Goal: Information Seeking & Learning: Learn about a topic

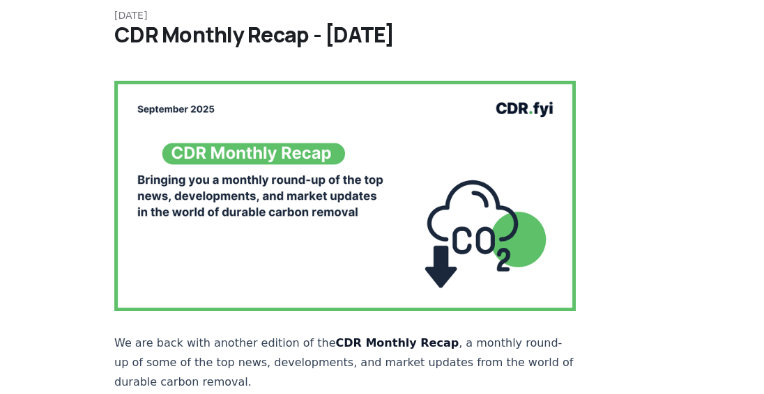
scroll to position [209, 0]
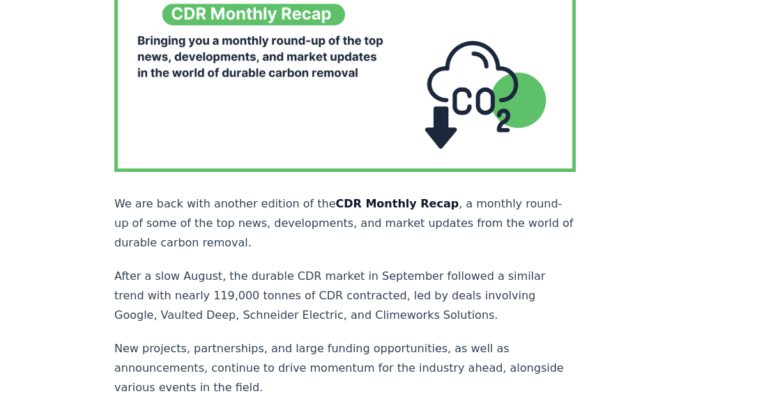
click at [376, 213] on p "We are back with another edition of the CDR Monthly Recap , a monthly round-up …" at bounding box center [344, 223] width 461 height 59
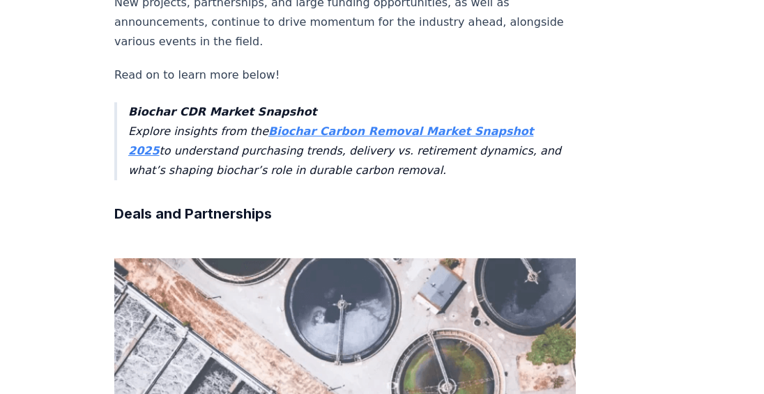
scroll to position [557, 0]
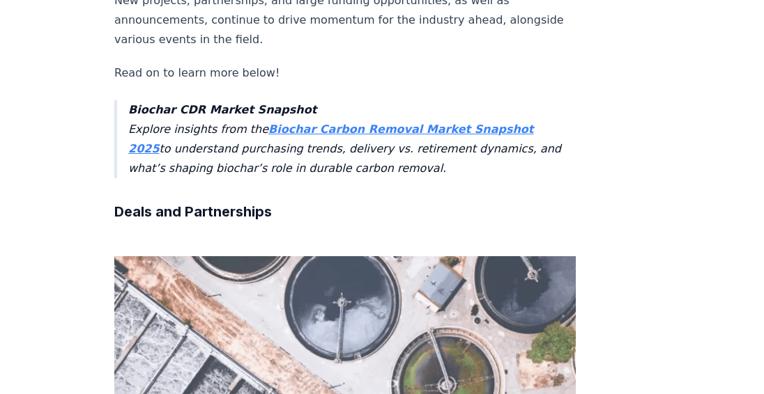
click at [442, 123] on strong "Biochar Carbon Removal Market Snapshot 2025" at bounding box center [330, 139] width 405 height 33
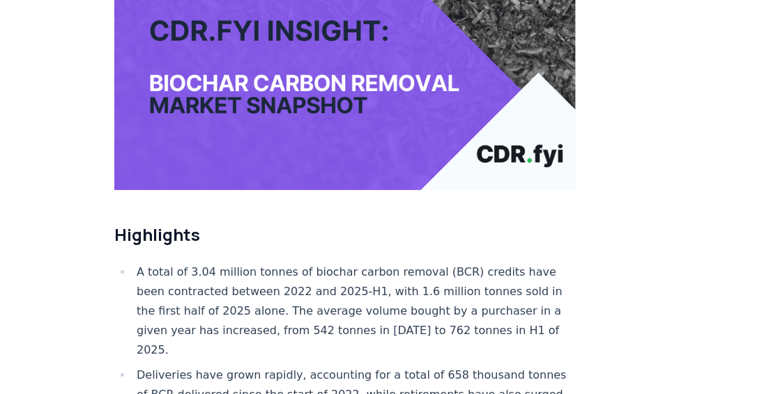
scroll to position [348, 0]
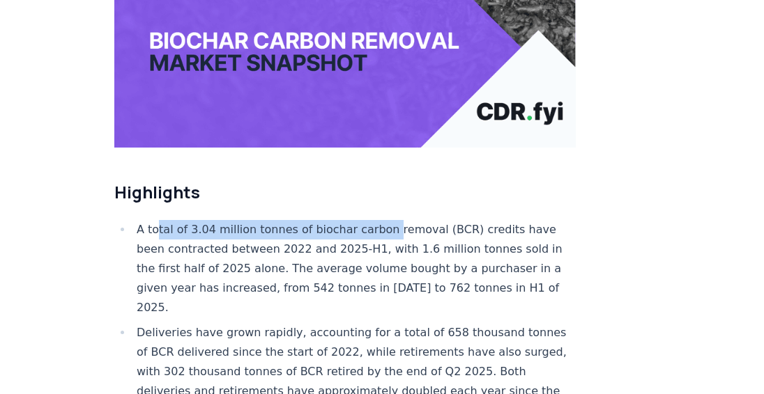
drag, startPoint x: 158, startPoint y: 183, endPoint x: 378, endPoint y: 189, distance: 220.2
click at [378, 220] on li "A total of 3.04 million tonnes of biochar carbon removal (BCR) credits have bee…" at bounding box center [353, 269] width 443 height 98
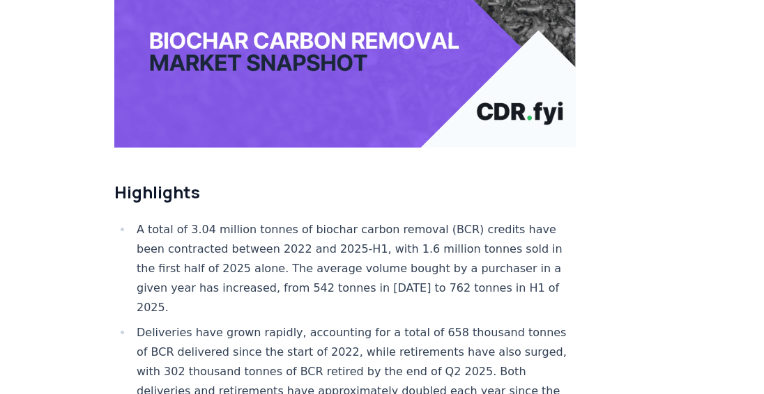
drag, startPoint x: 378, startPoint y: 189, endPoint x: 359, endPoint y: 233, distance: 48.0
click at [359, 233] on li "A total of 3.04 million tonnes of biochar carbon removal (BCR) credits have bee…" at bounding box center [353, 269] width 443 height 98
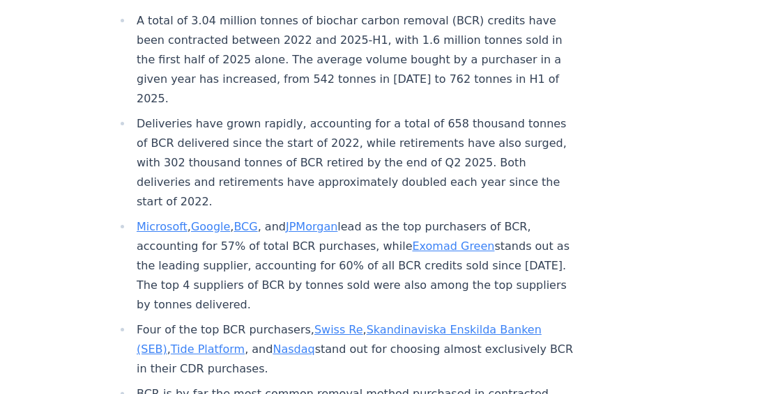
scroll to position [627, 0]
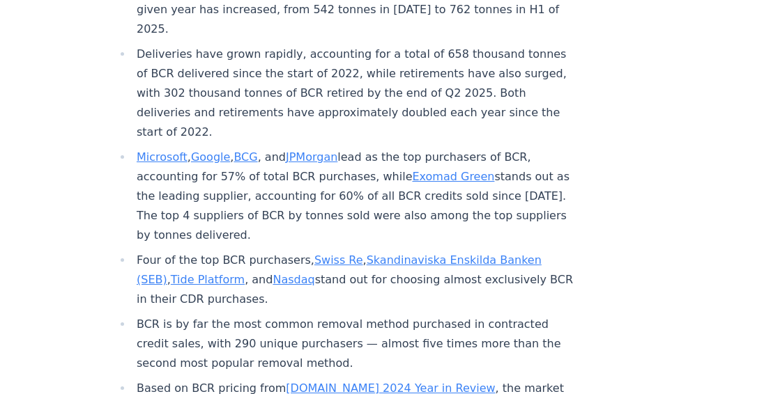
click at [256, 176] on li "Microsoft , Google , BCG , and JPMorgan lead as the top purchasers of BCR, acco…" at bounding box center [353, 197] width 443 height 98
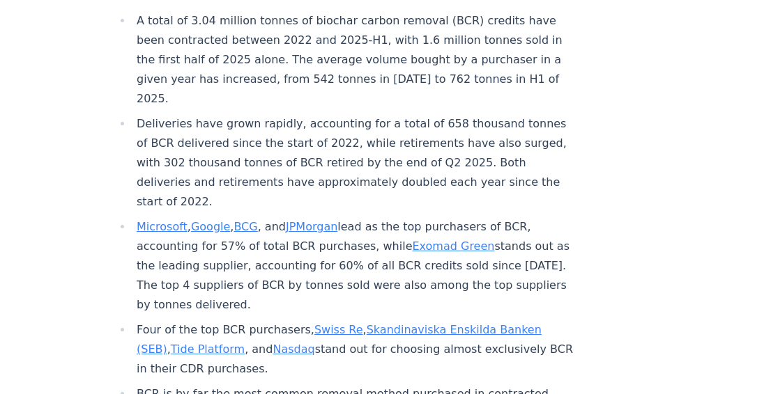
drag, startPoint x: 445, startPoint y: 257, endPoint x: 434, endPoint y: 254, distance: 11.5
click at [434, 254] on ul "A total of 3.04 million tonnes of biochar carbon removal (BCR) credits have bee…" at bounding box center [344, 259] width 461 height 496
click at [303, 232] on li "Microsoft , Google , BCG , and JPMorgan lead as the top purchasers of BCR, acco…" at bounding box center [353, 266] width 443 height 98
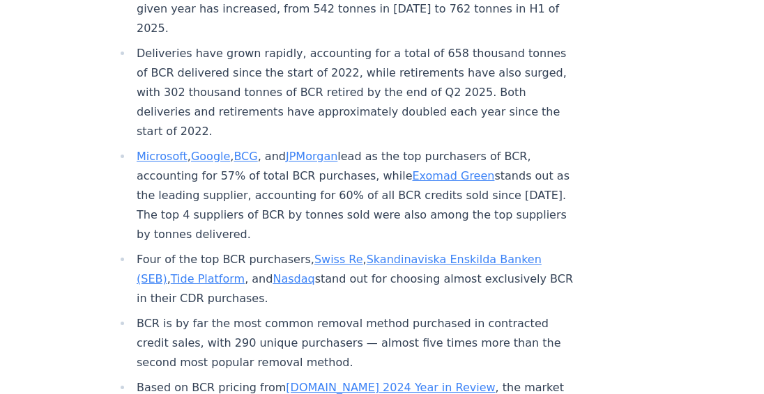
scroll to position [697, 0]
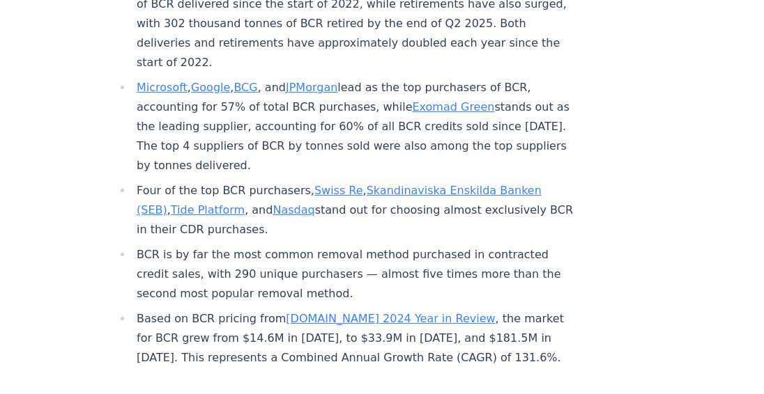
click at [418, 245] on li "BCR is by far the most common removal method purchased in contracted credit sal…" at bounding box center [353, 274] width 443 height 59
drag, startPoint x: 140, startPoint y: 142, endPoint x: 297, endPoint y: 121, distance: 158.2
click at [297, 121] on ul "A total of 3.04 million tonnes of biochar carbon removal (BCR) credits have bee…" at bounding box center [344, 120] width 461 height 496
drag, startPoint x: 297, startPoint y: 121, endPoint x: 426, endPoint y: 169, distance: 137.6
click at [426, 181] on li "Four of the top BCR purchasers, Swiss Re , Skandinaviska Enskilda Banken (SEB) …" at bounding box center [353, 210] width 443 height 59
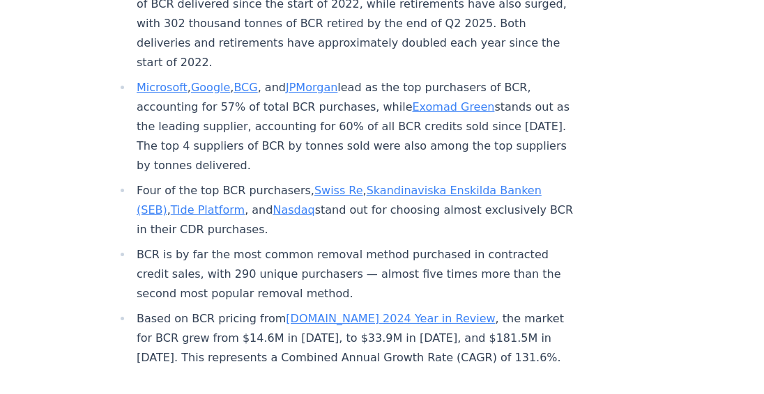
click at [425, 184] on link "Skandinaviska Enskilda Banken (SEB)" at bounding box center [339, 200] width 405 height 33
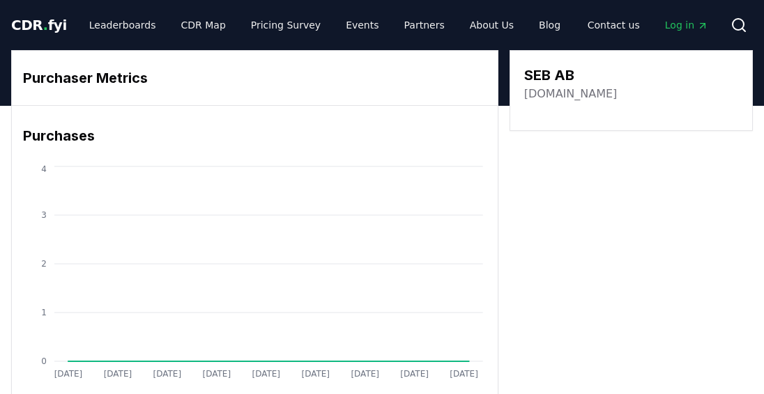
click at [102, 75] on h3 "Purchaser Metrics" at bounding box center [254, 78] width 463 height 21
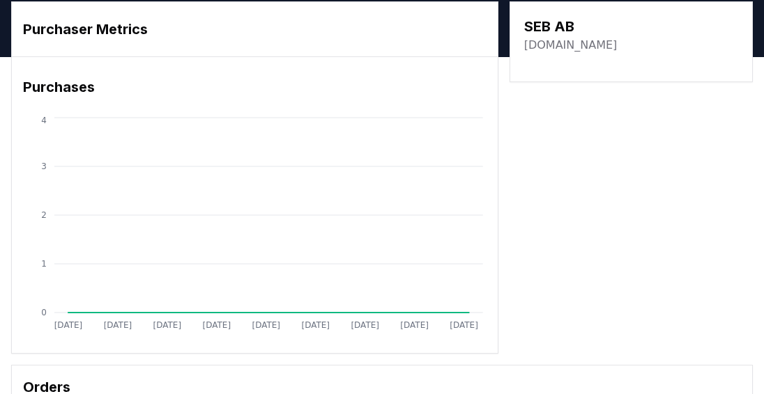
scroll to position [70, 0]
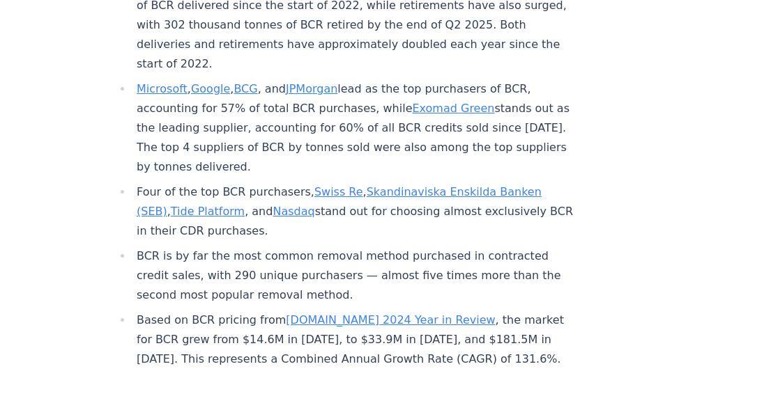
scroll to position [697, 0]
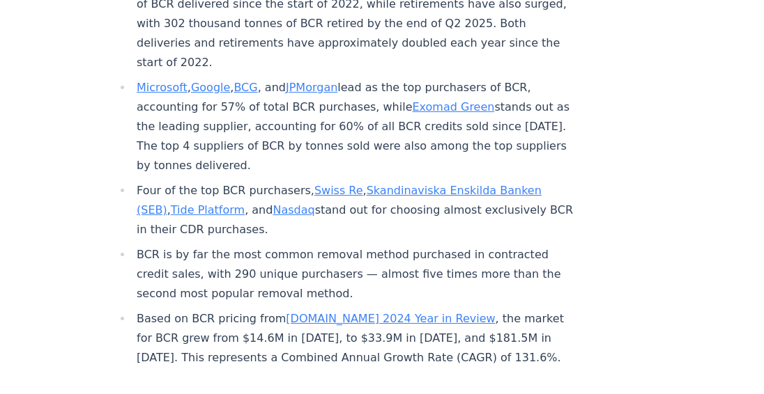
click at [249, 181] on li "Four of the top BCR purchasers, Swiss Re , Skandinaviska Enskilda Banken (SEB) …" at bounding box center [353, 210] width 443 height 59
drag, startPoint x: 355, startPoint y: 186, endPoint x: 132, endPoint y: 156, distance: 225.6
click at [132, 181] on li "Four of the top BCR purchasers, Swiss Re , Skandinaviska Enskilda Banken (SEB) …" at bounding box center [353, 210] width 443 height 59
drag, startPoint x: 132, startPoint y: 156, endPoint x: 204, endPoint y: 212, distance: 91.4
click at [204, 245] on li "BCR is by far the most common removal method purchased in contracted credit sal…" at bounding box center [353, 274] width 443 height 59
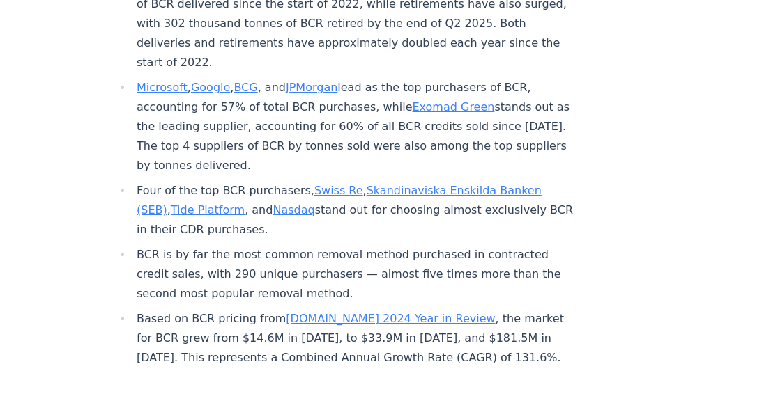
click at [226, 245] on li "BCR is by far the most common removal method purchased in contracted credit sal…" at bounding box center [353, 274] width 443 height 59
click at [178, 249] on li "BCR is by far the most common removal method purchased in contracted credit sal…" at bounding box center [353, 274] width 443 height 59
drag, startPoint x: 414, startPoint y: 237, endPoint x: 389, endPoint y: 235, distance: 24.4
click at [414, 245] on li "BCR is by far the most common removal method purchased in contracted credit sal…" at bounding box center [353, 274] width 443 height 59
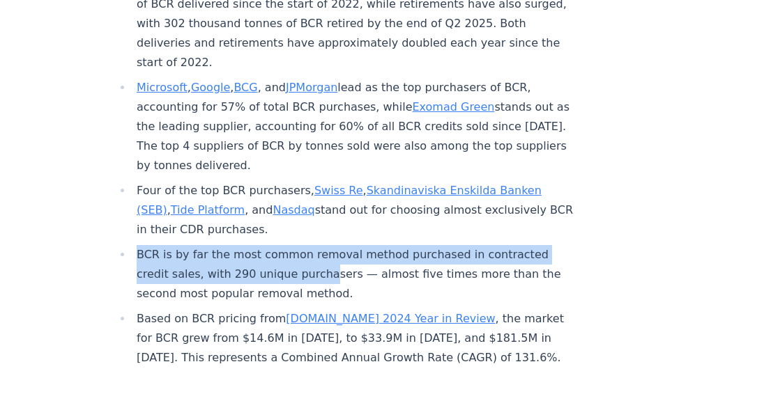
drag, startPoint x: 121, startPoint y: 215, endPoint x: 322, endPoint y: 229, distance: 201.8
click at [322, 245] on li "BCR is by far the most common removal method purchased in contracted credit sal…" at bounding box center [353, 274] width 443 height 59
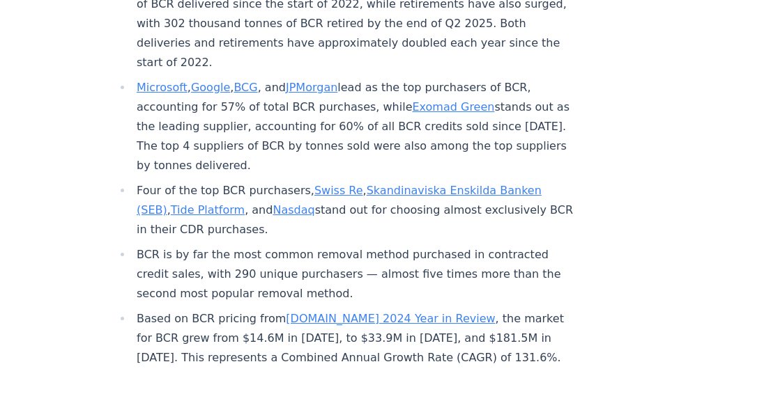
drag, startPoint x: 322, startPoint y: 229, endPoint x: 330, endPoint y: 247, distance: 19.7
click at [330, 247] on li "BCR is by far the most common removal method purchased in contracted credit sal…" at bounding box center [353, 274] width 443 height 59
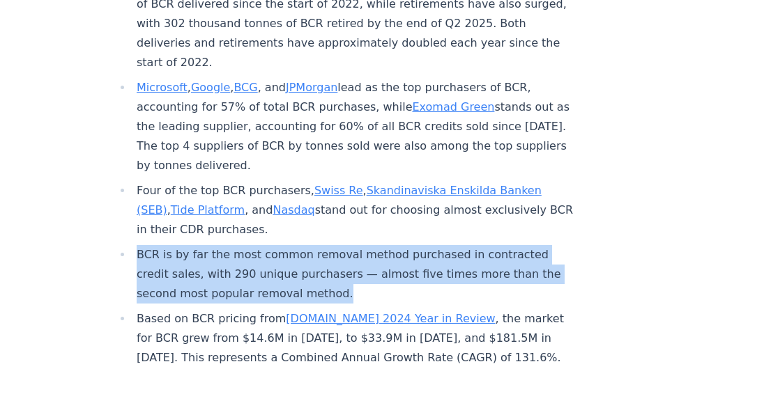
drag, startPoint x: 403, startPoint y: 247, endPoint x: 125, endPoint y: 219, distance: 279.4
click at [132, 245] on li "BCR is by far the most common removal method purchased in contracted credit sal…" at bounding box center [353, 274] width 443 height 59
drag, startPoint x: 125, startPoint y: 219, endPoint x: 438, endPoint y: 242, distance: 314.3
click at [438, 245] on li "BCR is by far the most common removal method purchased in contracted credit sal…" at bounding box center [353, 274] width 443 height 59
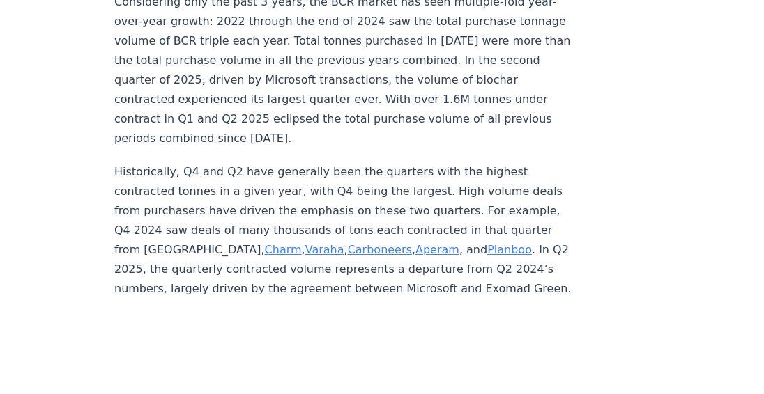
scroll to position [3832, 0]
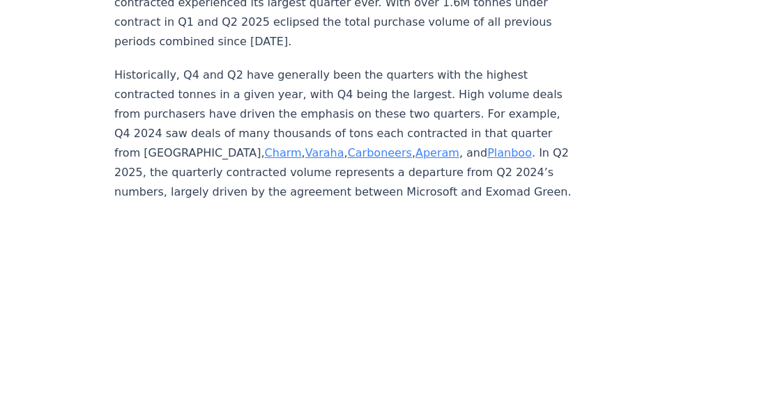
click at [456, 149] on p "Historically, Q4 and Q2 have generally been the quarters with the highest contr…" at bounding box center [344, 133] width 461 height 137
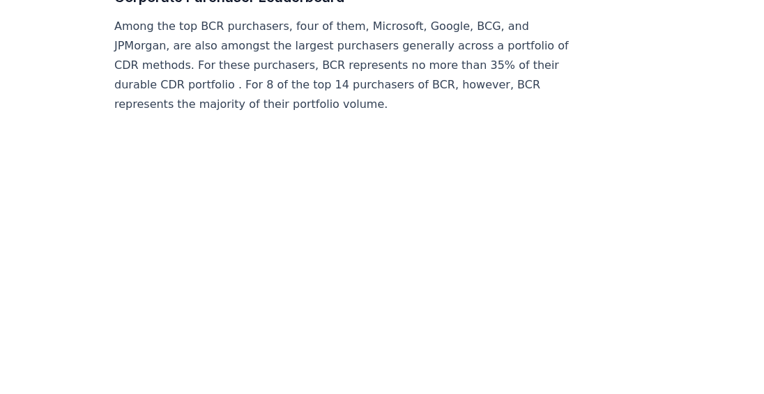
scroll to position [5852, 0]
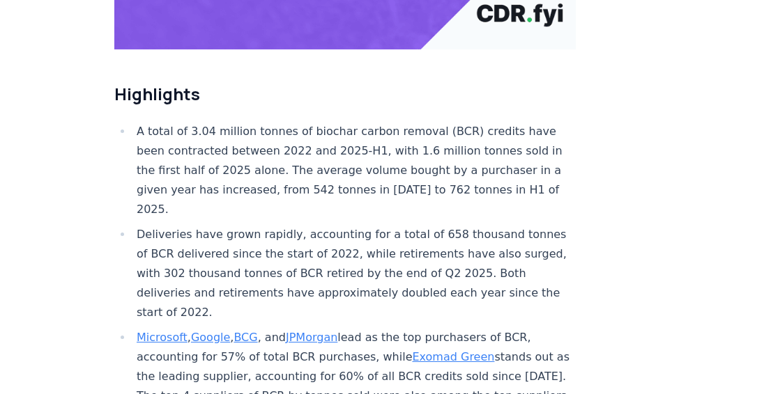
scroll to position [0, 0]
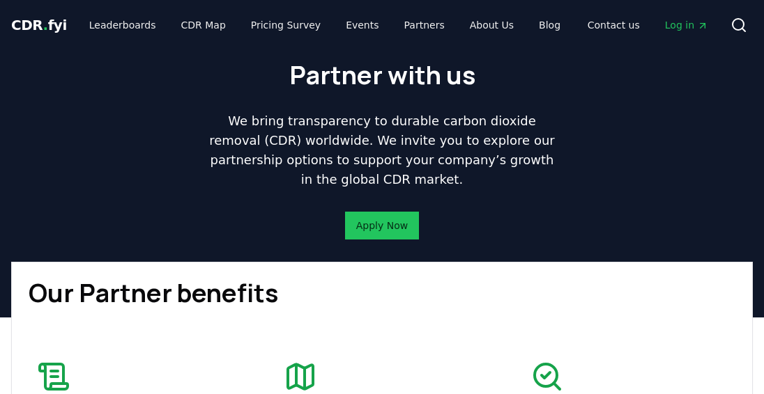
click at [253, 252] on div "Partner with us We bring transparency to durable carbon dioxide removal (CDR) w…" at bounding box center [382, 156] width 764 height 212
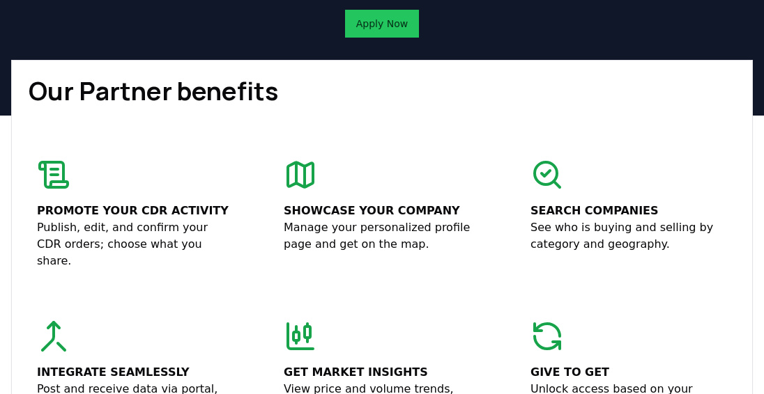
scroll to position [139, 0]
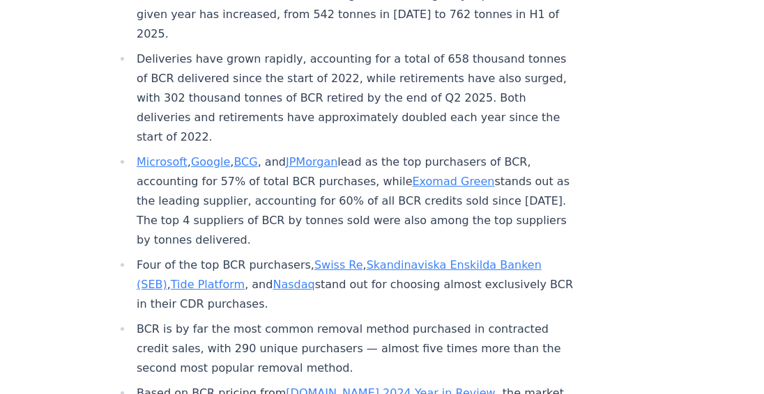
scroll to position [627, 0]
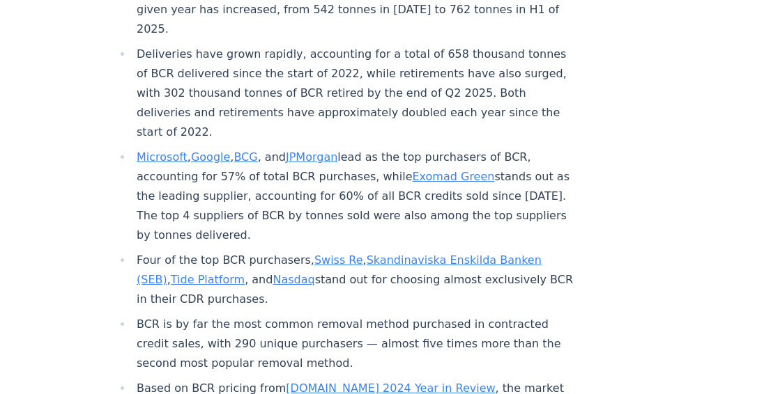
click at [378, 178] on li "Microsoft , Google , BCG , and JPMorgan lead as the top purchasers of BCR, acco…" at bounding box center [353, 197] width 443 height 98
drag, startPoint x: 378, startPoint y: 178, endPoint x: 375, endPoint y: 170, distance: 8.2
click at [375, 170] on li "Microsoft , Google , BCG , and JPMorgan lead as the top purchasers of BCR, acco…" at bounding box center [353, 197] width 443 height 98
drag, startPoint x: 375, startPoint y: 170, endPoint x: 182, endPoint y: 173, distance: 193.0
click at [182, 173] on li "Microsoft , Google , BCG , and JPMorgan lead as the top purchasers of BCR, acco…" at bounding box center [353, 197] width 443 height 98
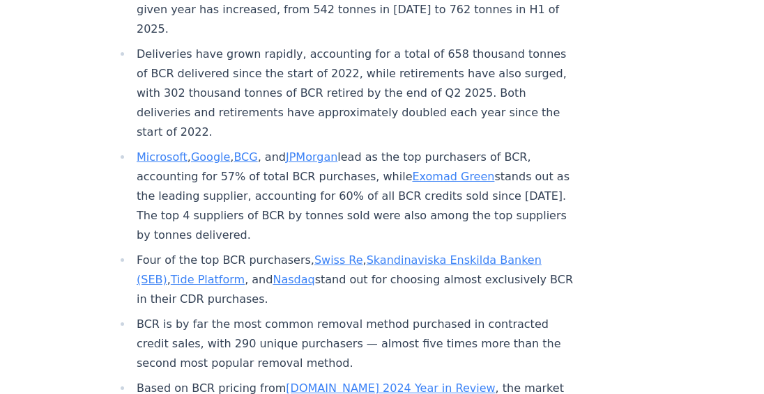
drag, startPoint x: 182, startPoint y: 173, endPoint x: 148, endPoint y: 213, distance: 52.5
click at [148, 251] on li "Four of the top BCR purchasers, Swiss Re , Skandinaviska Enskilda Banken (SEB) …" at bounding box center [353, 280] width 443 height 59
click at [130, 215] on ul "A total of 3.04 million tonnes of biochar carbon removal (BCR) credits have bee…" at bounding box center [344, 189] width 461 height 496
click at [165, 251] on li "Four of the top BCR purchasers, Swiss Re , Skandinaviska Enskilda Banken (SEB) …" at bounding box center [353, 280] width 443 height 59
click at [231, 251] on li "Four of the top BCR purchasers, Swiss Re , Skandinaviska Enskilda Banken (SEB) …" at bounding box center [353, 280] width 443 height 59
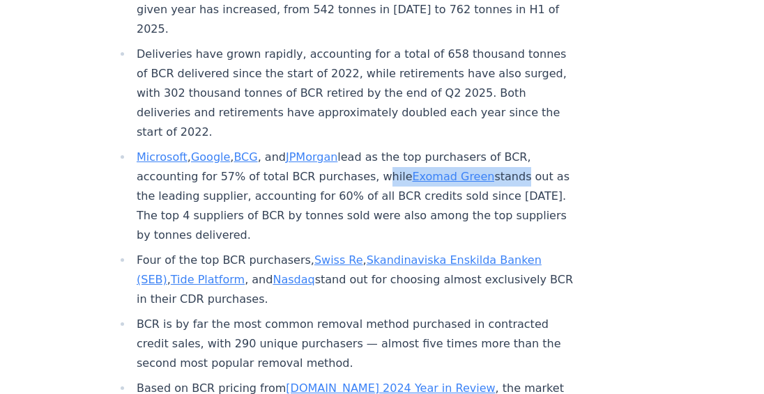
drag, startPoint x: 360, startPoint y: 135, endPoint x: 497, endPoint y: 141, distance: 136.7
click at [497, 148] on li "Microsoft , Google , BCG , and JPMorgan lead as the top purchasers of BCR, acco…" at bounding box center [353, 197] width 443 height 98
drag, startPoint x: 497, startPoint y: 141, endPoint x: 501, endPoint y: 159, distance: 18.6
click at [508, 159] on li "Microsoft , Google , BCG , and JPMorgan lead as the top purchasers of BCR, acco…" at bounding box center [353, 197] width 443 height 98
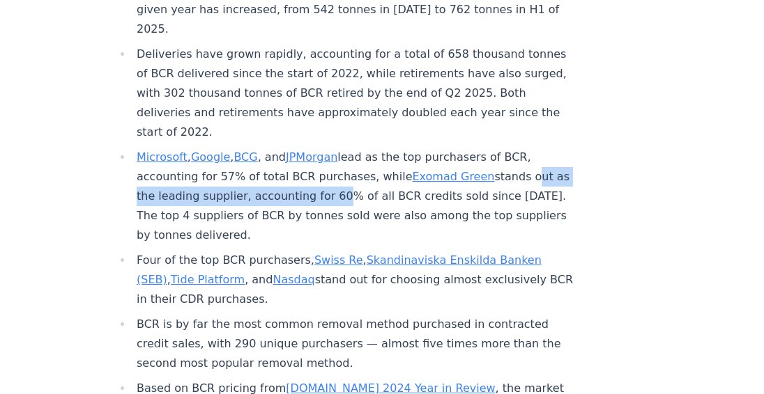
drag, startPoint x: 142, startPoint y: 153, endPoint x: 362, endPoint y: 161, distance: 219.6
click at [362, 161] on li "Microsoft , Google , BCG , and JPMorgan lead as the top purchasers of BCR, acco…" at bounding box center [353, 197] width 443 height 98
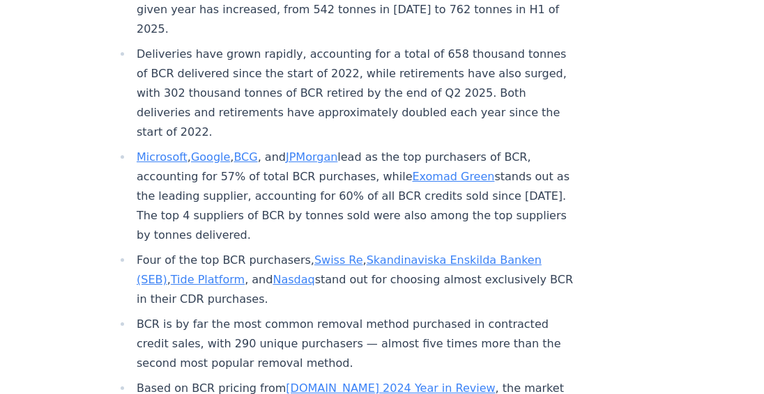
drag, startPoint x: 362, startPoint y: 161, endPoint x: 362, endPoint y: 185, distance: 24.4
click at [362, 185] on li "Microsoft , Google , BCG , and JPMorgan lead as the top purchasers of BCR, acco…" at bounding box center [353, 197] width 443 height 98
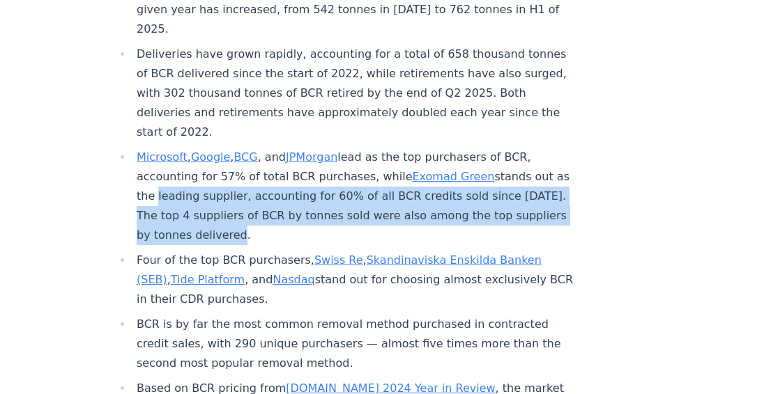
drag, startPoint x: 364, startPoint y: 187, endPoint x: 187, endPoint y: 160, distance: 178.5
click at [187, 160] on li "Microsoft , Google , BCG , and JPMorgan lead as the top purchasers of BCR, acco…" at bounding box center [353, 197] width 443 height 98
drag, startPoint x: 187, startPoint y: 160, endPoint x: 309, endPoint y: 176, distance: 122.4
click at [309, 176] on li "Microsoft , Google , BCG , and JPMorgan lead as the top purchasers of BCR, acco…" at bounding box center [353, 197] width 443 height 98
click at [354, 183] on li "Microsoft , Google , BCG , and JPMorgan lead as the top purchasers of BCR, acco…" at bounding box center [353, 197] width 443 height 98
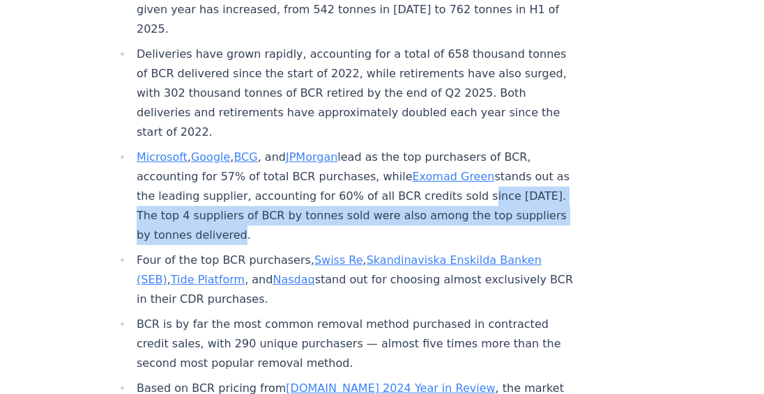
drag, startPoint x: 438, startPoint y: 190, endPoint x: 10, endPoint y: 163, distance: 427.9
drag, startPoint x: 10, startPoint y: 163, endPoint x: 363, endPoint y: 179, distance: 352.9
click at [363, 179] on li "Microsoft , Google , BCG , and JPMorgan lead as the top purchasers of BCR, acco…" at bounding box center [353, 197] width 443 height 98
click at [364, 180] on li "Microsoft , Google , BCG , and JPMorgan lead as the top purchasers of BCR, acco…" at bounding box center [353, 197] width 443 height 98
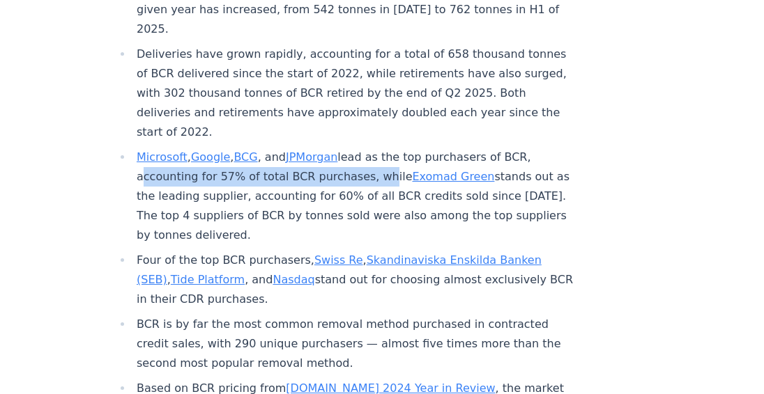
drag, startPoint x: 132, startPoint y: 139, endPoint x: 363, endPoint y: 134, distance: 231.4
click at [363, 134] on ul "A total of 3.04 million tonnes of biochar carbon removal (BCR) credits have bee…" at bounding box center [344, 189] width 461 height 496
drag, startPoint x: 363, startPoint y: 134, endPoint x: 395, endPoint y: 177, distance: 53.2
click at [395, 177] on li "Microsoft , Google , BCG , and JPMorgan lead as the top purchasers of BCR, acco…" at bounding box center [353, 197] width 443 height 98
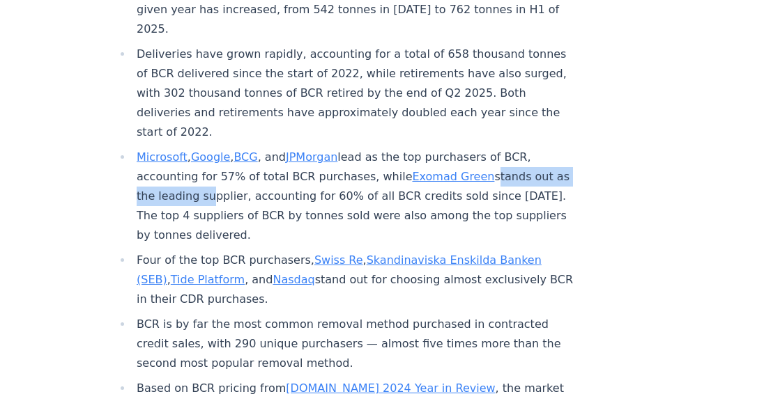
drag, startPoint x: 467, startPoint y: 132, endPoint x: 235, endPoint y: 157, distance: 234.0
click at [235, 157] on li "Microsoft , Google , BCG , and JPMorgan lead as the top purchasers of BCR, acco…" at bounding box center [353, 197] width 443 height 98
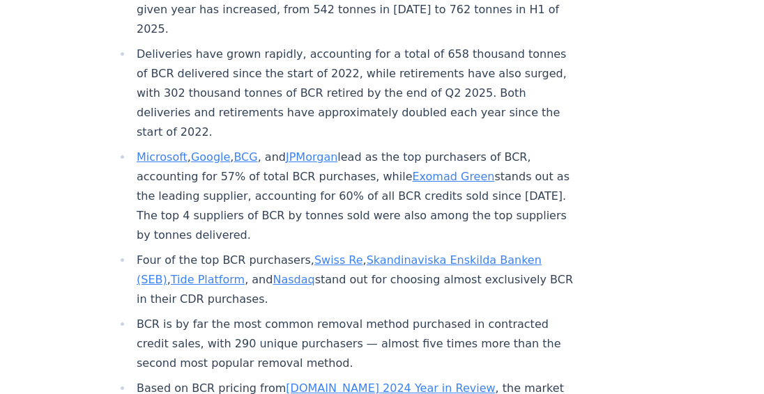
drag, startPoint x: 235, startPoint y: 157, endPoint x: 388, endPoint y: 181, distance: 155.2
click at [388, 181] on li "Microsoft , Google , BCG , and JPMorgan lead as the top purchasers of BCR, acco…" at bounding box center [353, 197] width 443 height 98
drag, startPoint x: 388, startPoint y: 181, endPoint x: 319, endPoint y: 154, distance: 74.1
click at [319, 154] on li "Microsoft , Google , BCG , and JPMorgan lead as the top purchasers of BCR, acco…" at bounding box center [353, 197] width 443 height 98
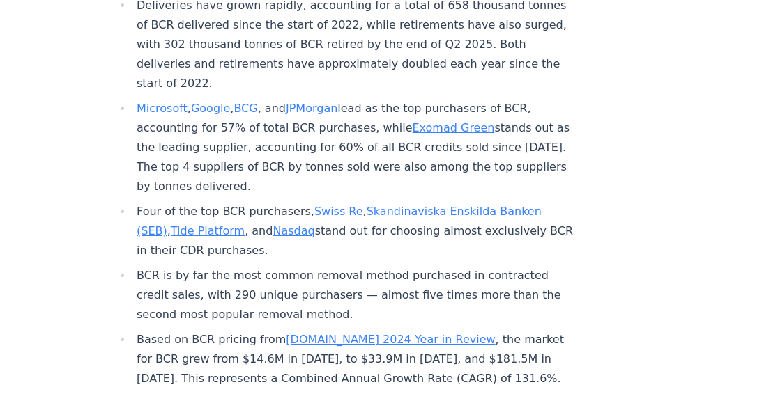
scroll to position [697, 0]
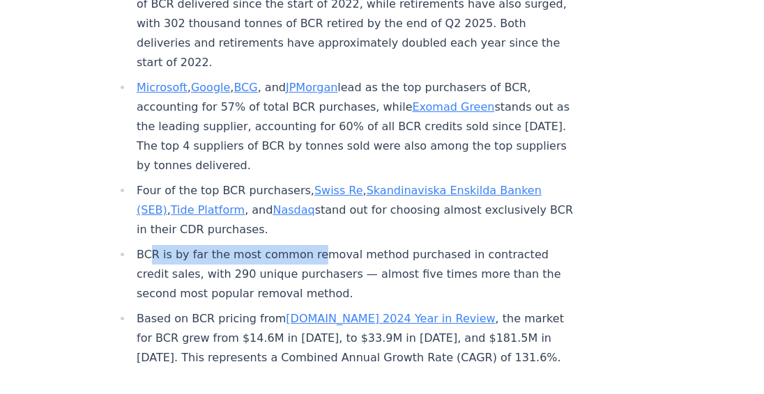
drag, startPoint x: 147, startPoint y: 212, endPoint x: 311, endPoint y: 209, distance: 164.5
click at [311, 245] on li "BCR is by far the most common removal method purchased in contracted credit sal…" at bounding box center [353, 274] width 443 height 59
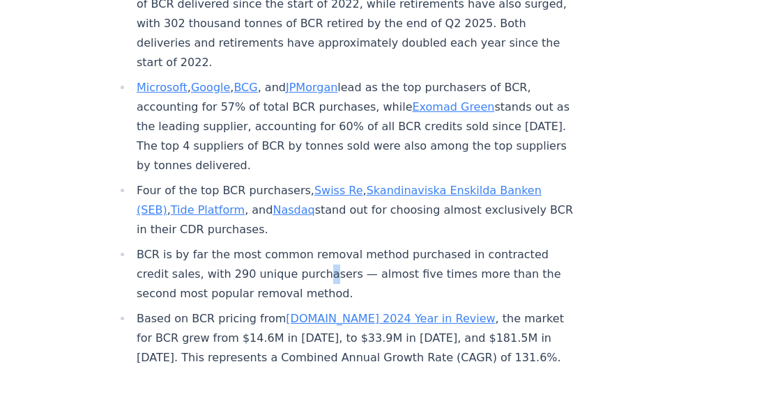
drag, startPoint x: 311, startPoint y: 209, endPoint x: 315, endPoint y: 229, distance: 19.8
click at [315, 245] on li "BCR is by far the most common removal method purchased in contracted credit sal…" at bounding box center [353, 274] width 443 height 59
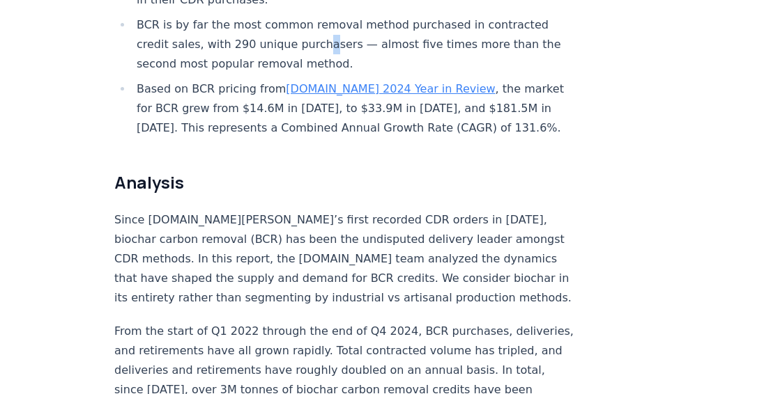
scroll to position [975, 0]
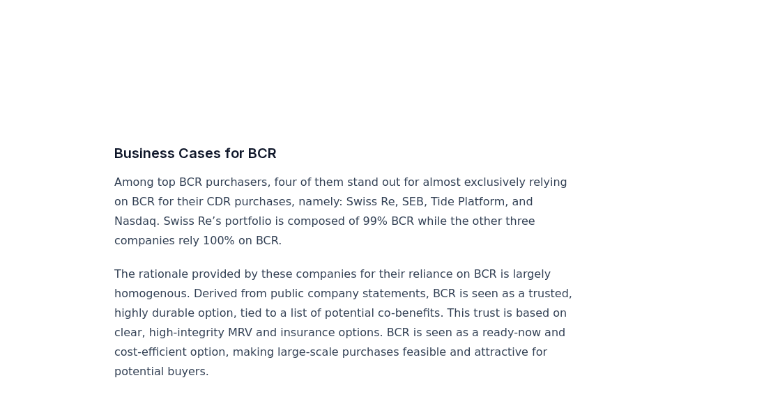
scroll to position [6669, 0]
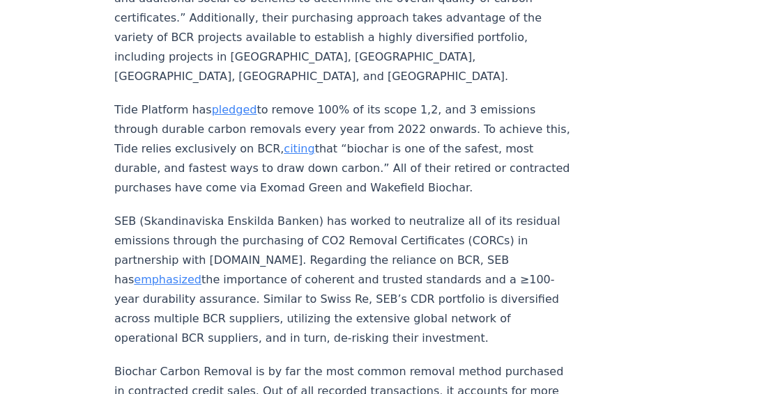
click at [252, 287] on p "SEB (Skandinaviska Enskilda Banken) has worked to neutralize all of its residua…" at bounding box center [344, 280] width 461 height 137
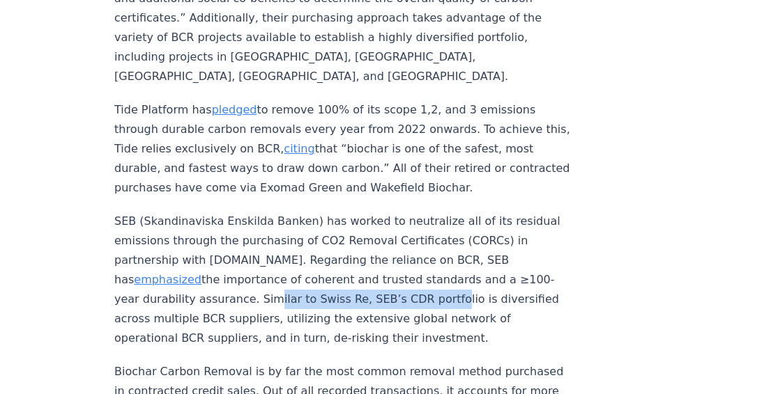
drag, startPoint x: 254, startPoint y: 275, endPoint x: 426, endPoint y: 274, distance: 172.1
click at [426, 274] on p "SEB (Skandinaviska Enskilda Banken) has worked to neutralize all of its residua…" at bounding box center [344, 280] width 461 height 137
drag, startPoint x: 426, startPoint y: 274, endPoint x: 449, endPoint y: 309, distance: 42.1
click at [449, 309] on p "SEB (Skandinaviska Enskilda Banken) has worked to neutralize all of its residua…" at bounding box center [344, 280] width 461 height 137
drag, startPoint x: 449, startPoint y: 309, endPoint x: 472, endPoint y: 307, distance: 22.4
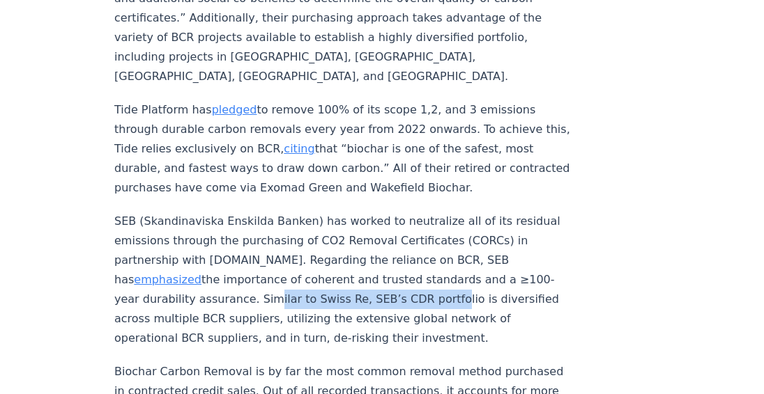
click at [472, 307] on p "SEB (Skandinaviska Enskilda Banken) has worked to neutralize all of its residua…" at bounding box center [344, 280] width 461 height 137
click at [477, 319] on p "SEB (Skandinaviska Enskilda Banken) has worked to neutralize all of its residua…" at bounding box center [344, 280] width 461 height 137
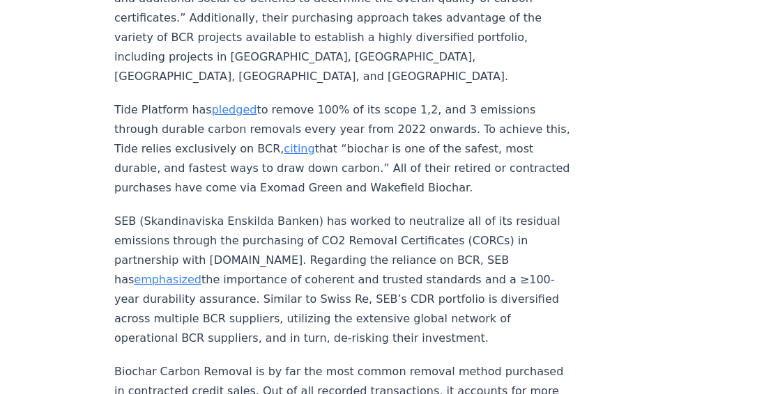
click at [416, 212] on p "SEB (Skandinaviska Enskilda Banken) has worked to neutralize all of its residua…" at bounding box center [344, 280] width 461 height 137
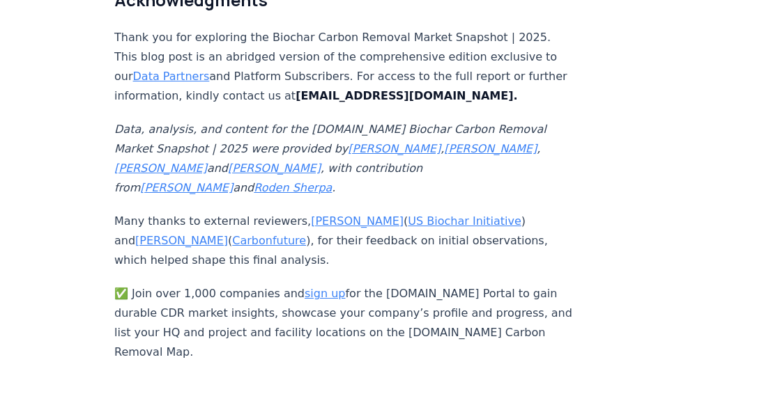
scroll to position [6747, 0]
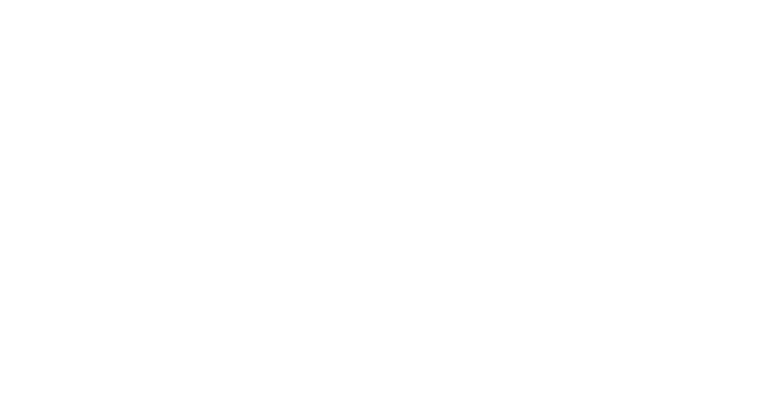
scroll to position [8488, 0]
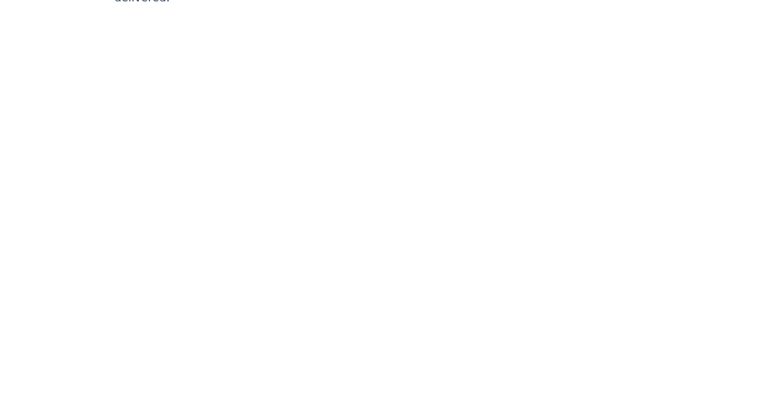
scroll to position [8419, 0]
